Goal: Information Seeking & Learning: Learn about a topic

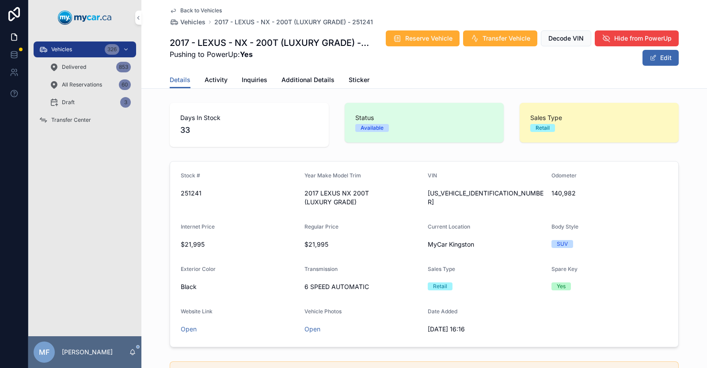
click at [196, 11] on span "Back to Vehicles" at bounding box center [201, 10] width 42 height 7
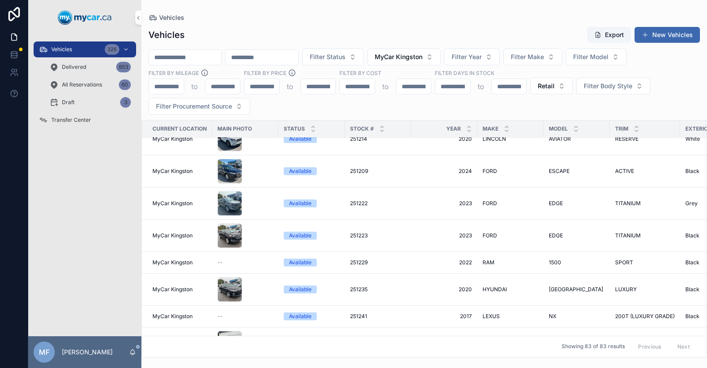
scroll to position [1798, 0]
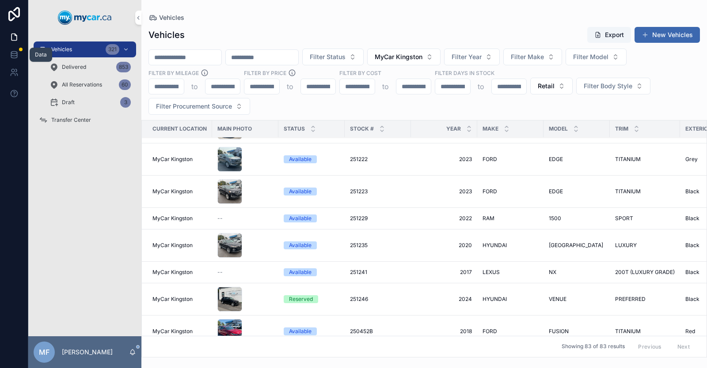
click at [12, 53] on icon at bounding box center [14, 53] width 6 height 2
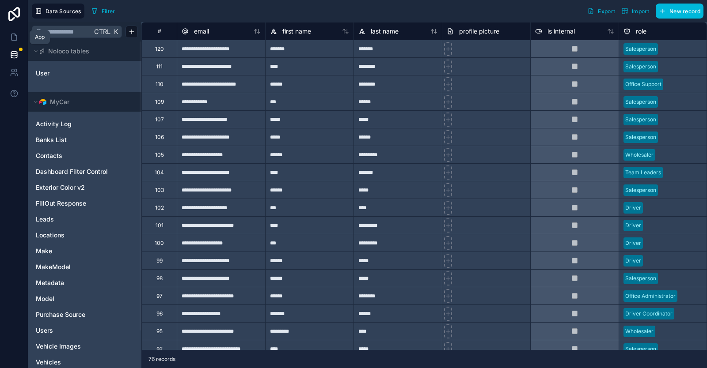
click at [15, 37] on icon at bounding box center [14, 37] width 9 height 9
